Goal: Navigation & Orientation: Find specific page/section

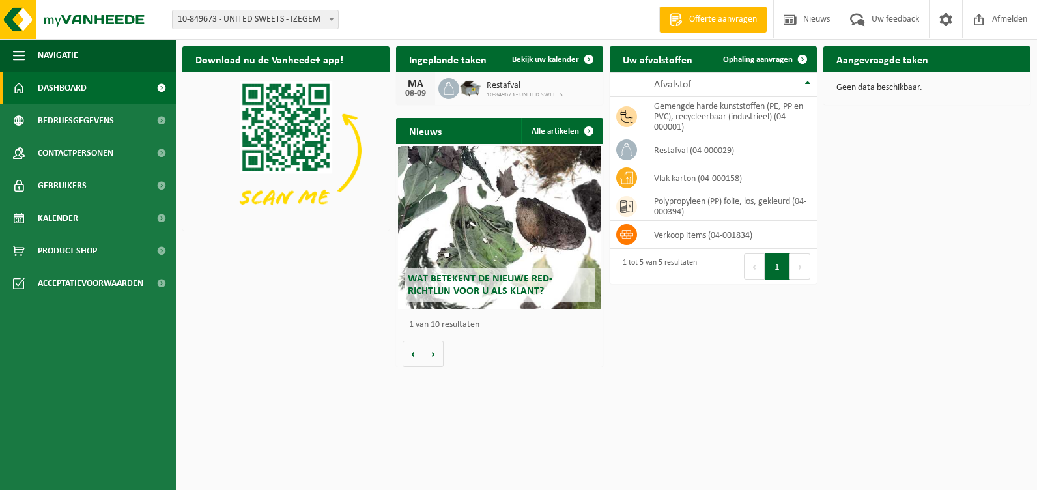
click at [83, 89] on span "Dashboard" at bounding box center [62, 88] width 49 height 33
click at [902, 60] on h2 "Aangevraagde taken" at bounding box center [883, 58] width 118 height 25
click at [53, 221] on span "Kalender" at bounding box center [58, 218] width 40 height 33
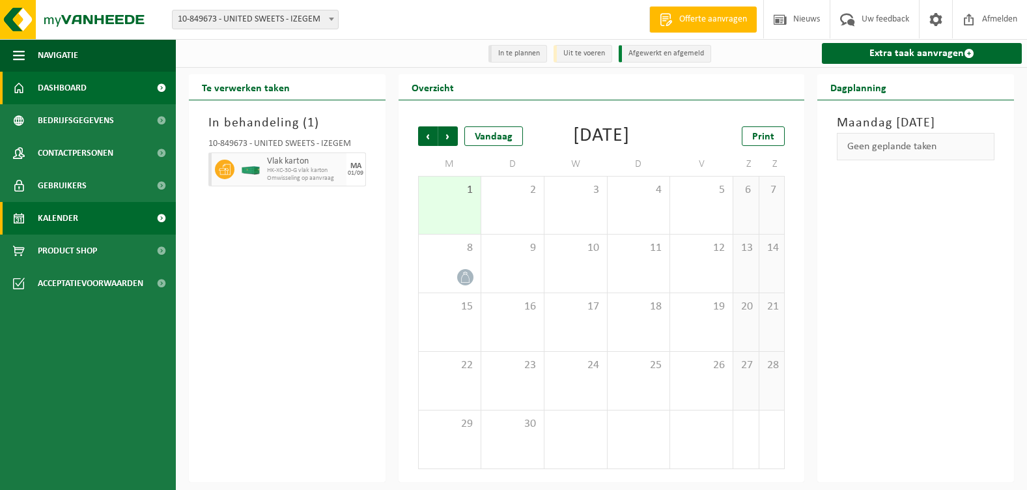
click at [68, 88] on span "Dashboard" at bounding box center [62, 88] width 49 height 33
